Goal: Information Seeking & Learning: Learn about a topic

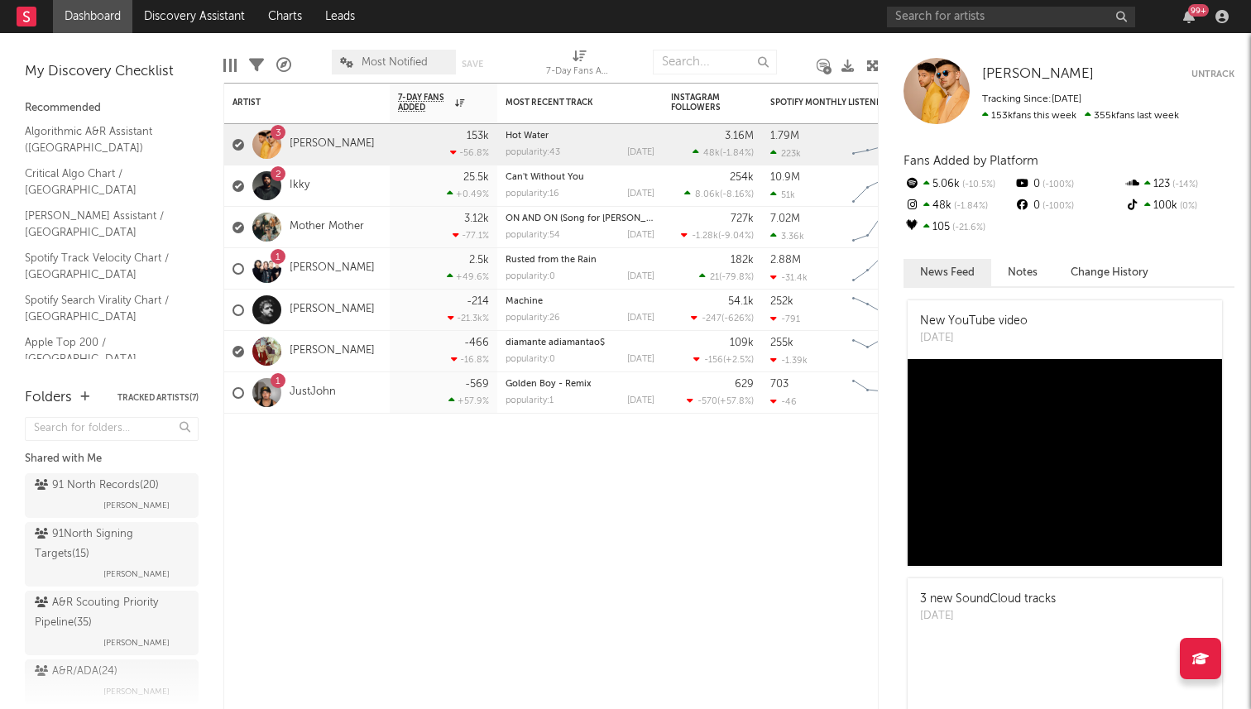
click at [1029, 59] on div "[PERSON_NAME] Untrack Tracking Since: [DATE] 153k fans this week 355k fans last…" at bounding box center [1069, 91] width 331 height 66
click at [1021, 74] on span "[PERSON_NAME]" at bounding box center [1038, 74] width 112 height 14
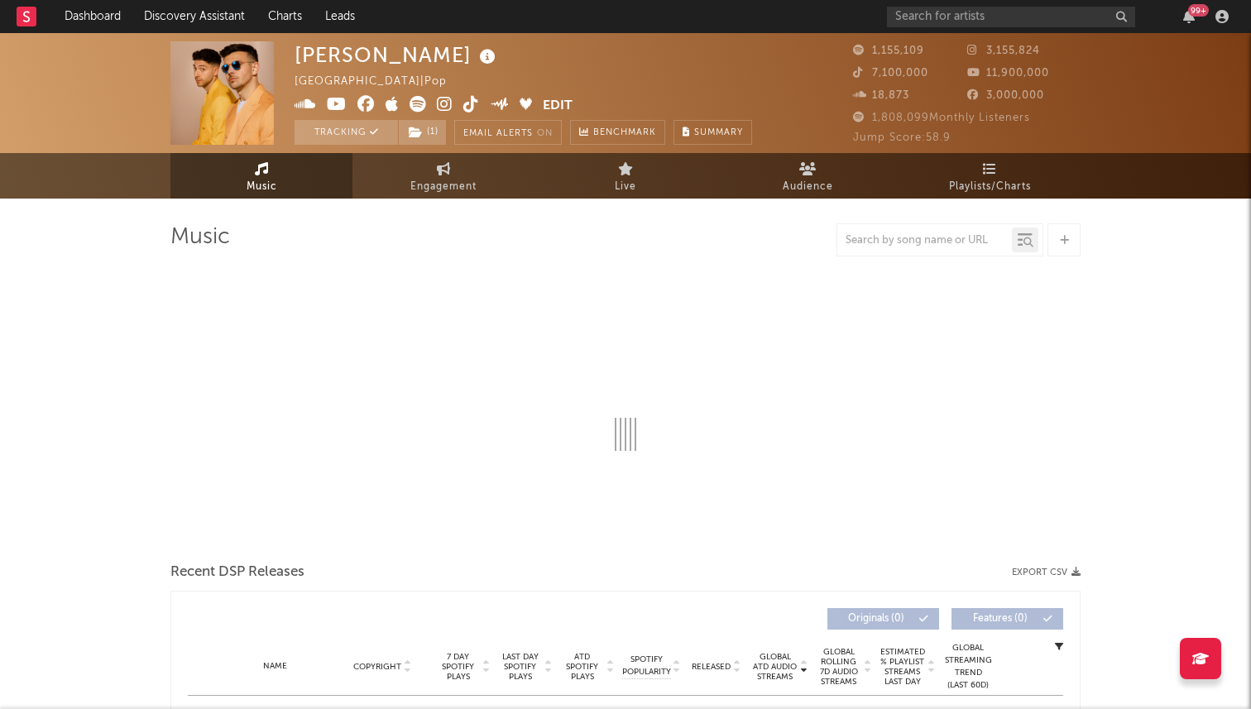
select select "6m"
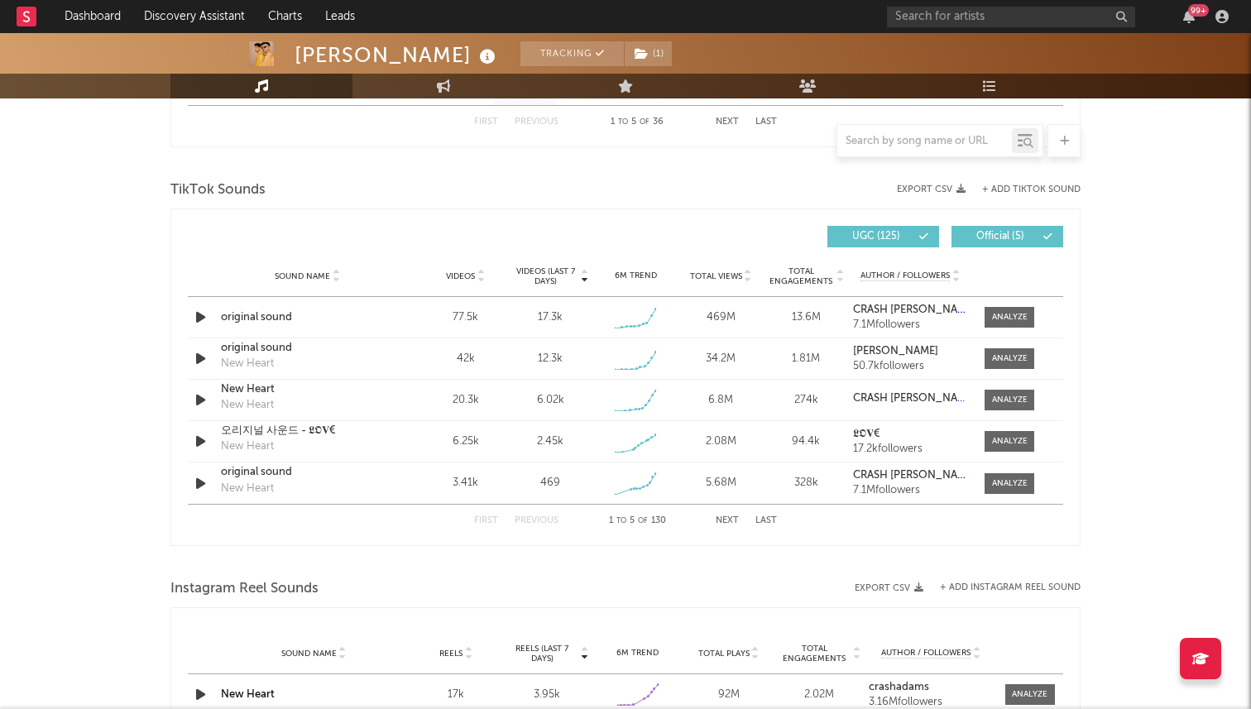
scroll to position [1054, 0]
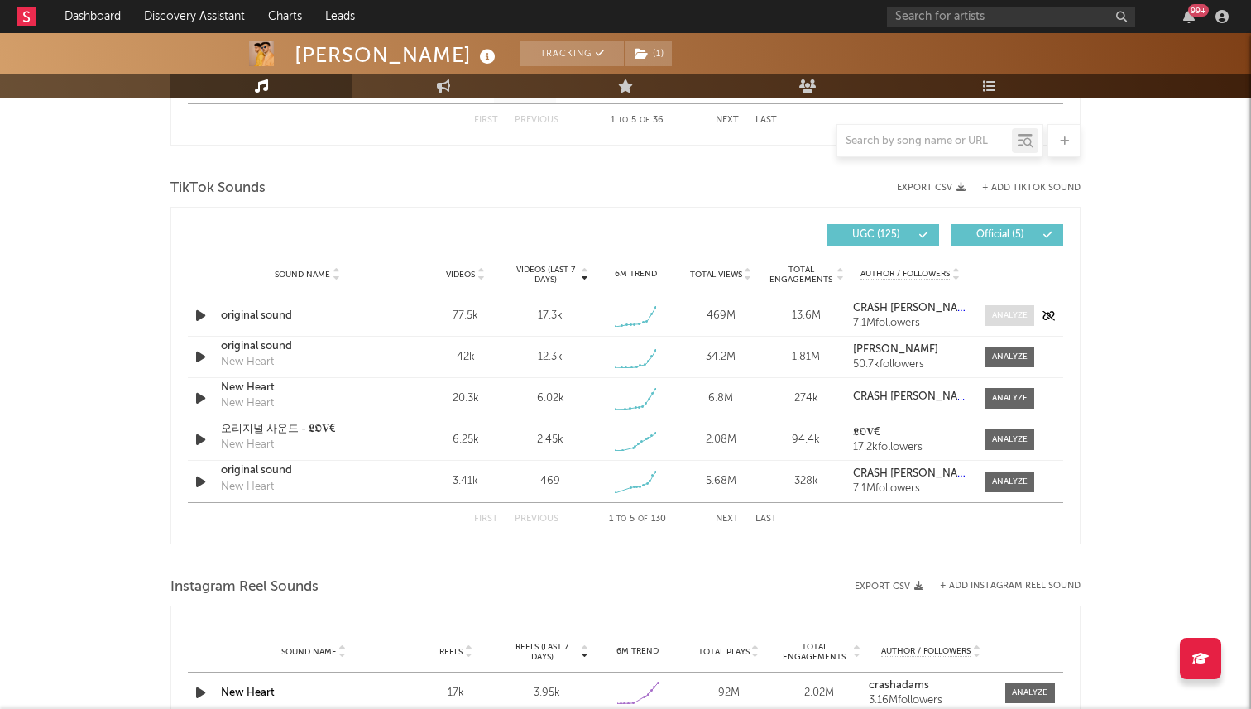
click at [999, 312] on div at bounding box center [1010, 316] width 36 height 12
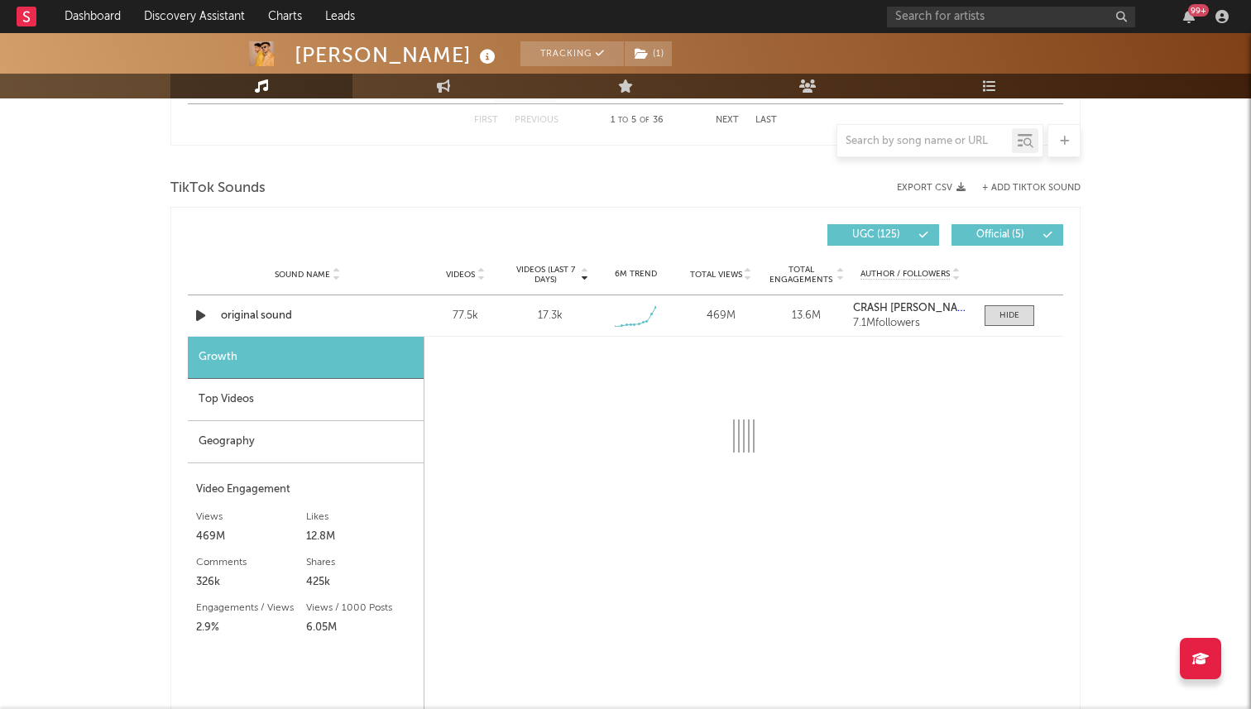
select select "1w"
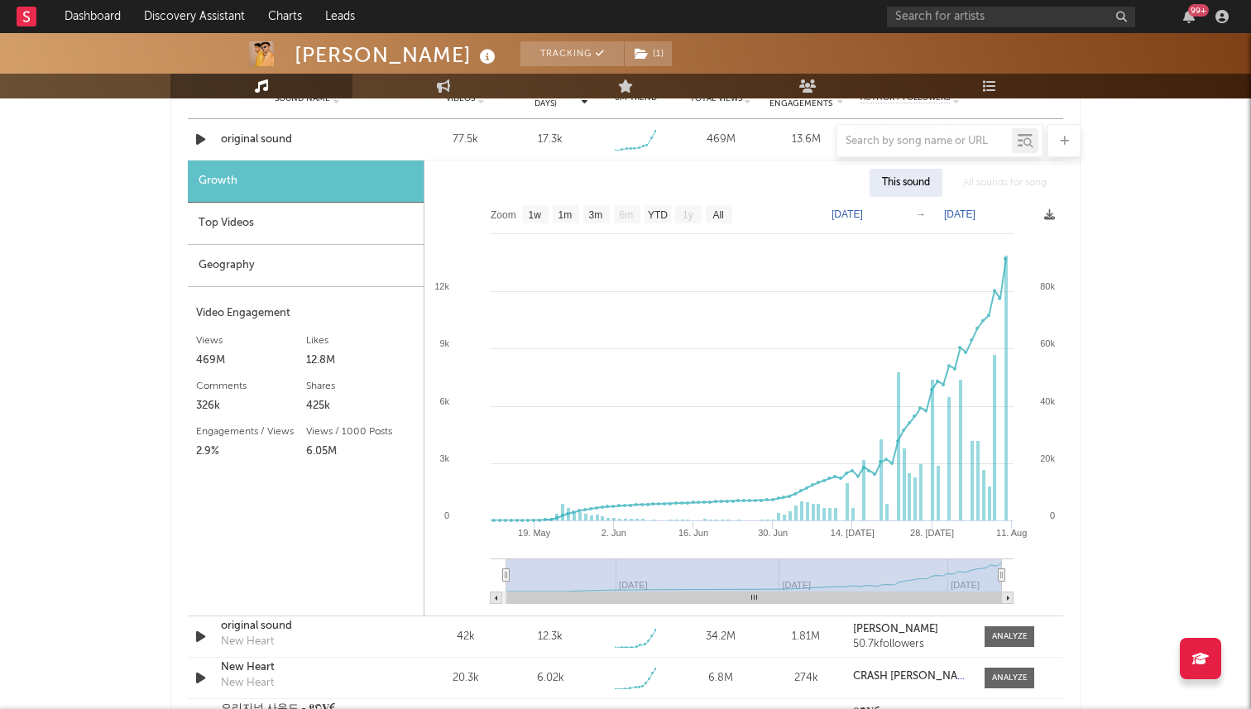
scroll to position [1338, 0]
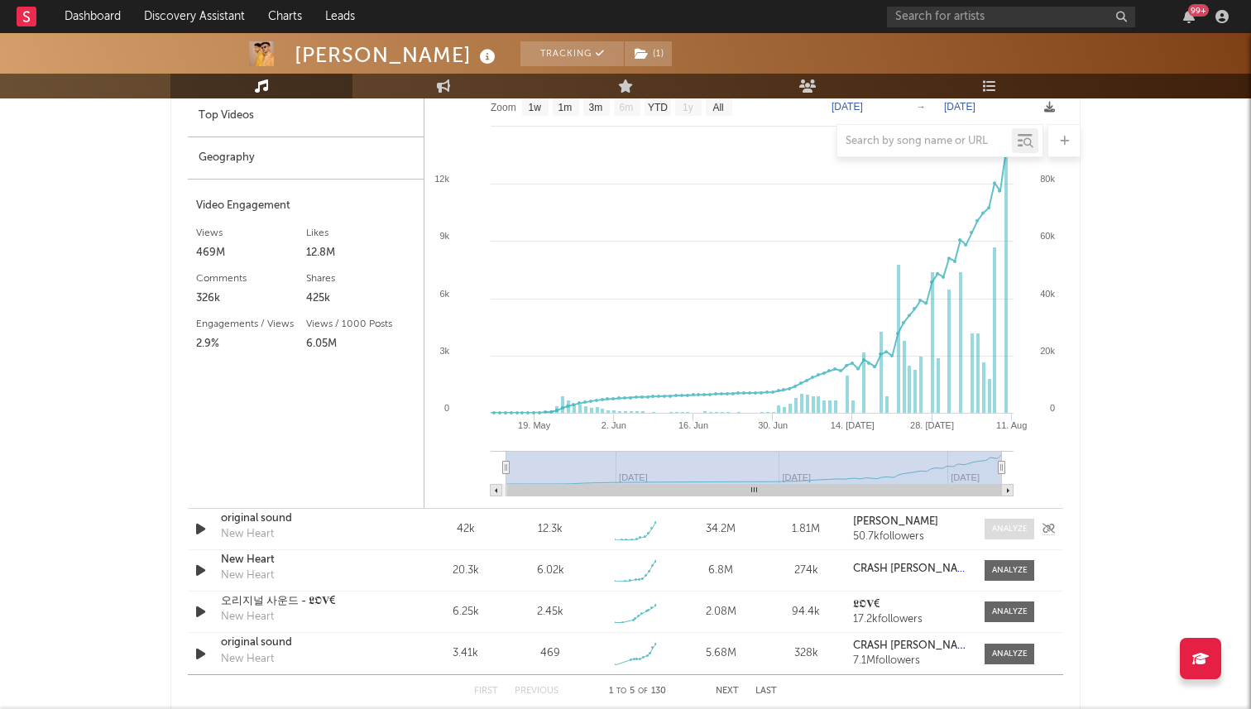
click at [1013, 533] on div at bounding box center [1010, 529] width 36 height 12
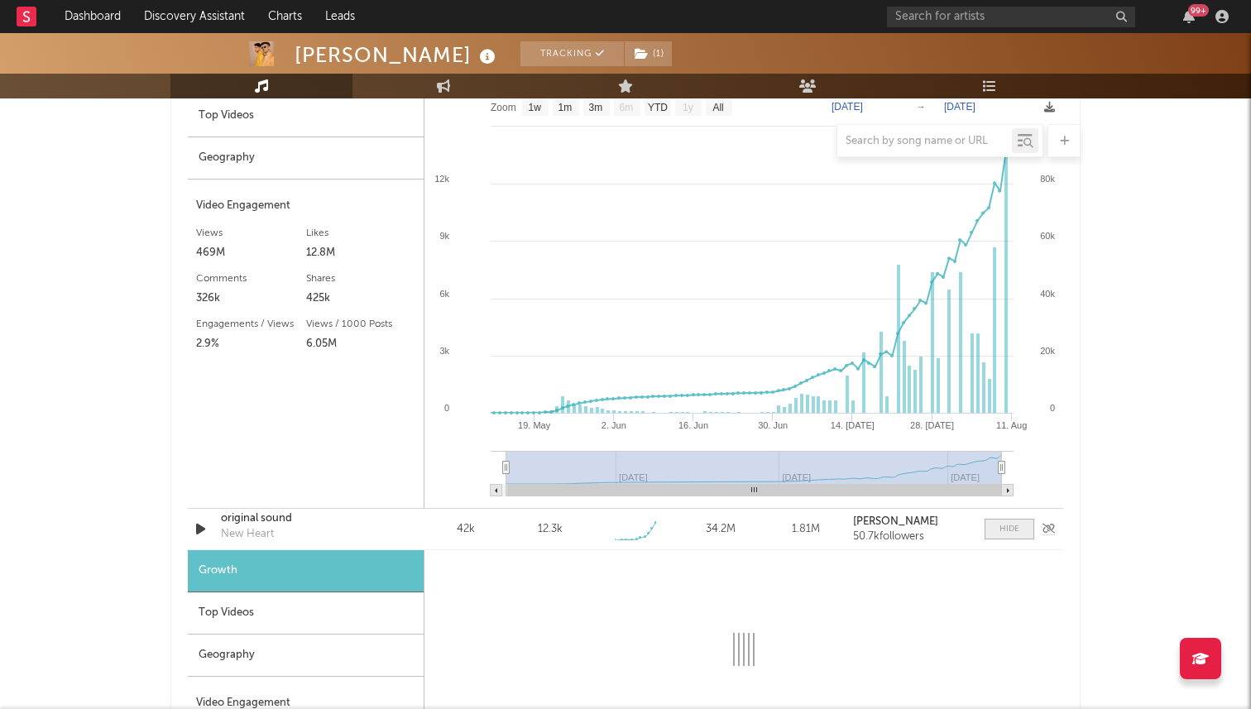
select select "1w"
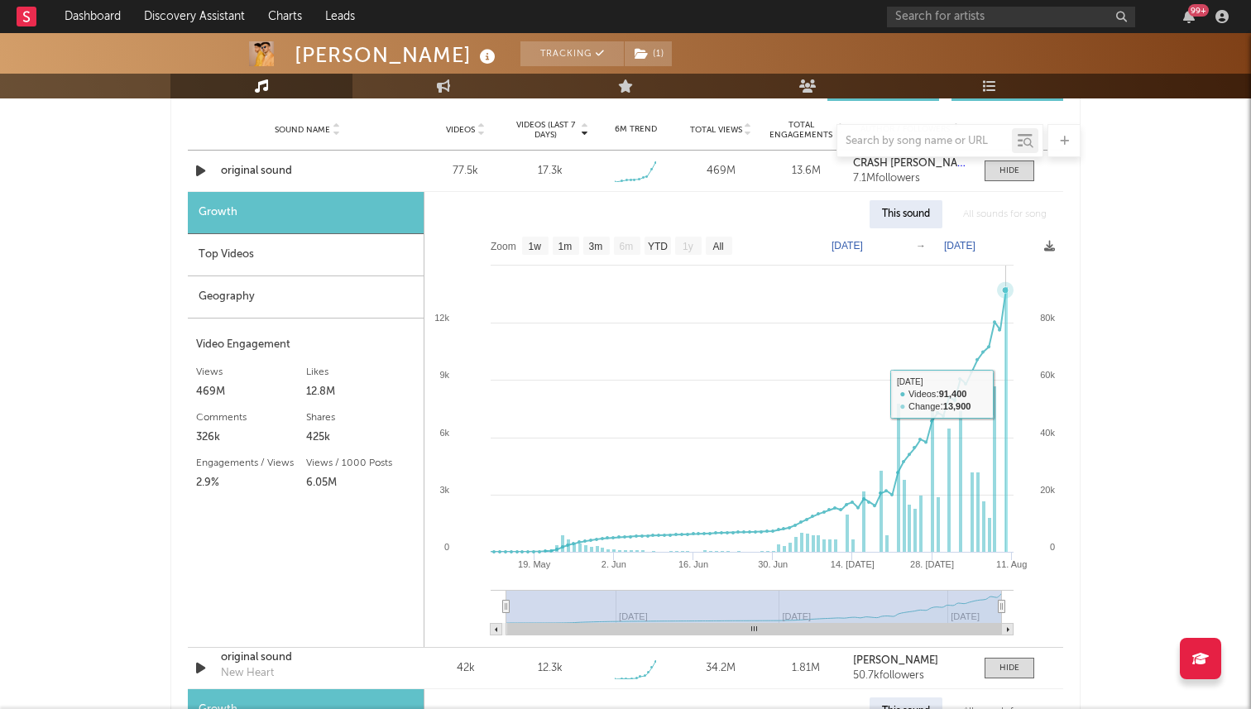
scroll to position [1190, 0]
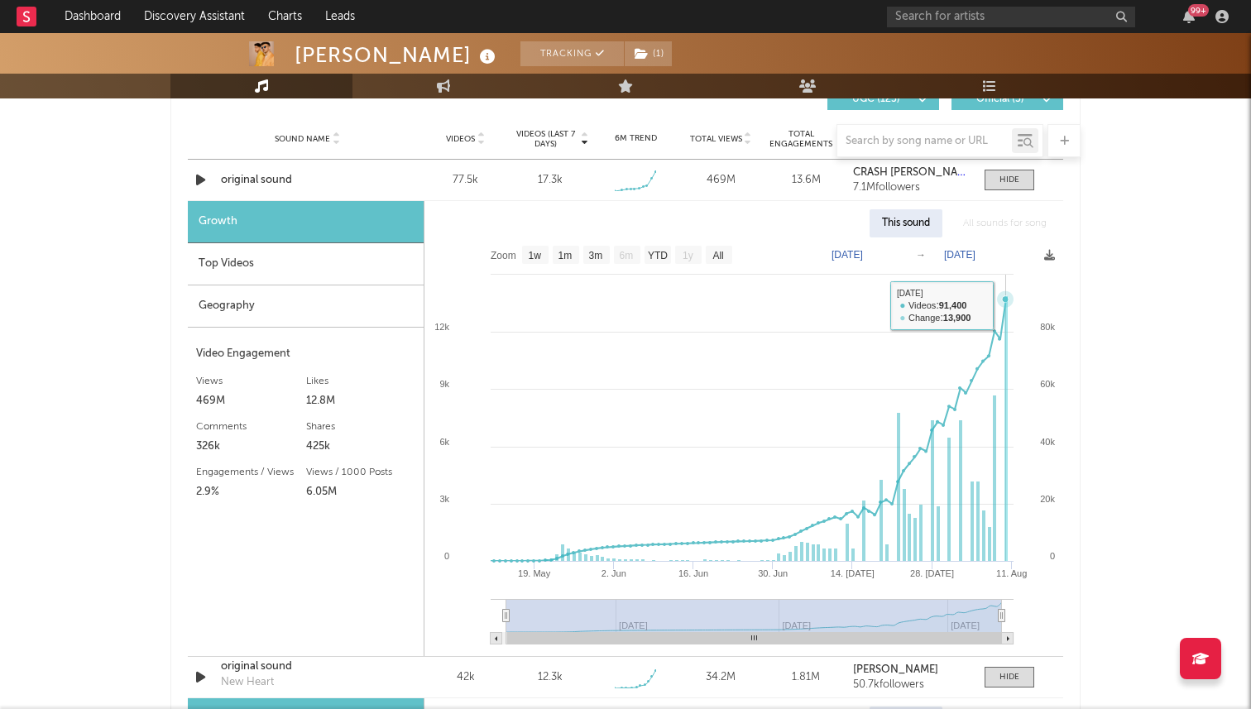
click at [1005, 297] on rect at bounding box center [1006, 429] width 3 height 266
